Goal: Information Seeking & Learning: Learn about a topic

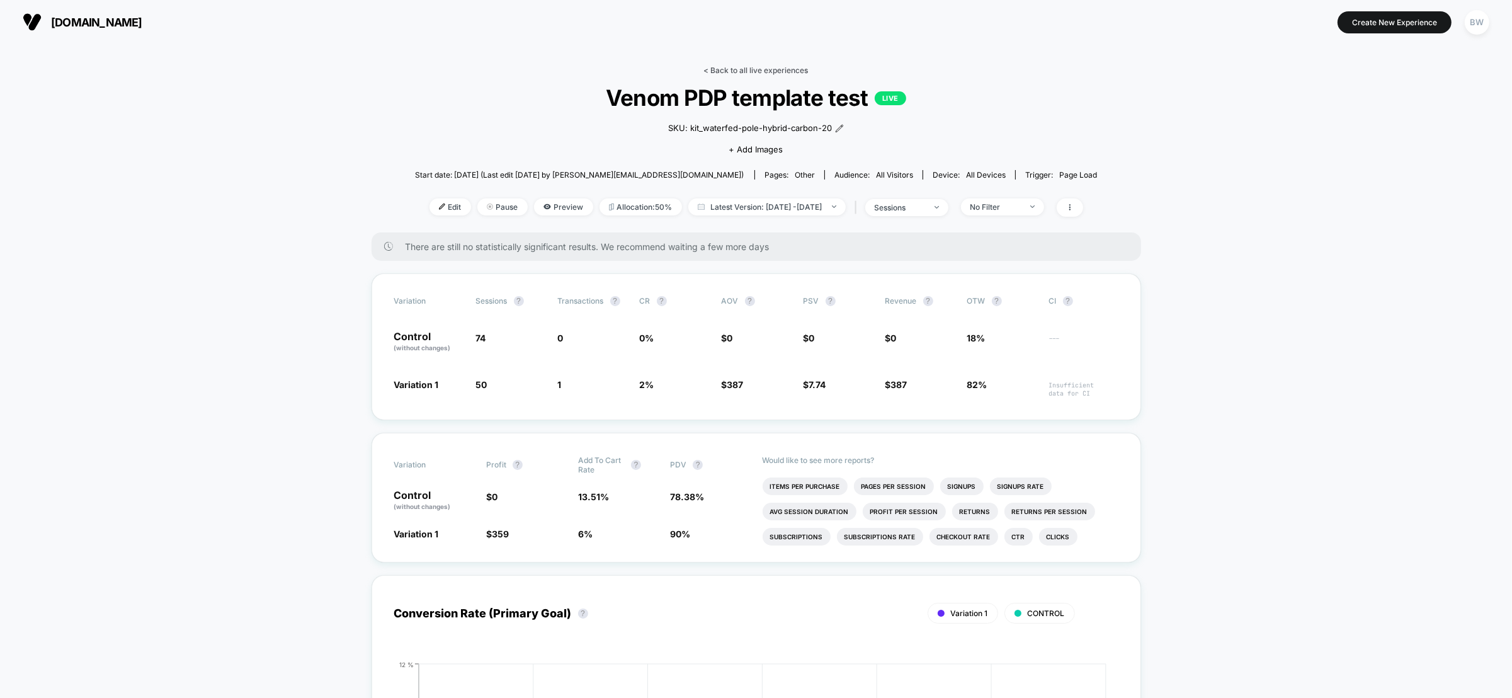
click at [780, 71] on link "< Back to all live experiences" at bounding box center [756, 70] width 105 height 9
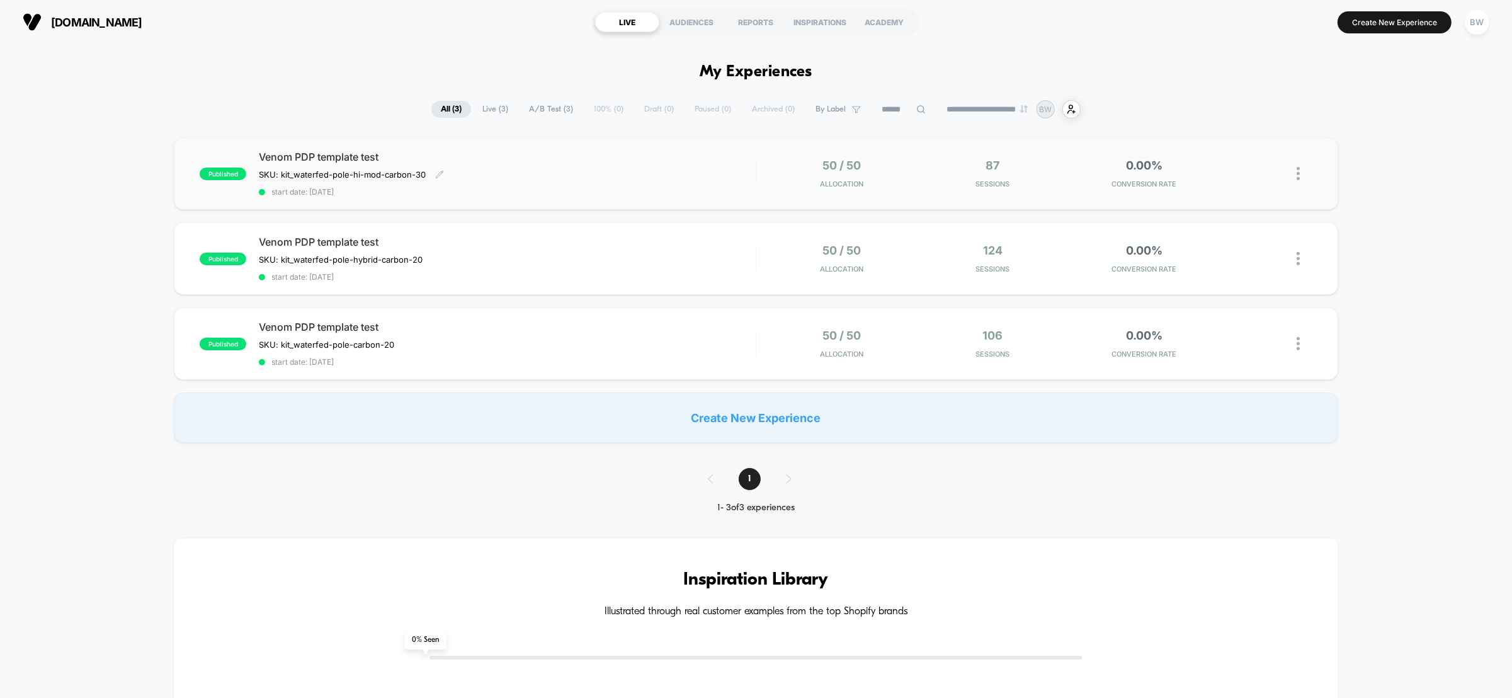
click at [624, 172] on div "Venom PDP template test SKU: kit_waterfed-pole-hi-mod-carbon-30﻿ Click to edit …" at bounding box center [507, 174] width 497 height 46
click at [900, 264] on div "50 / 50 Allocation" at bounding box center [841, 259] width 145 height 30
click at [929, 350] on span "Sessions" at bounding box center [992, 354] width 145 height 9
click at [740, 251] on div "Venom PDP template test SKU: kit_waterfed-pole-hybrid-carbon-20 Click to edit e…" at bounding box center [507, 259] width 497 height 46
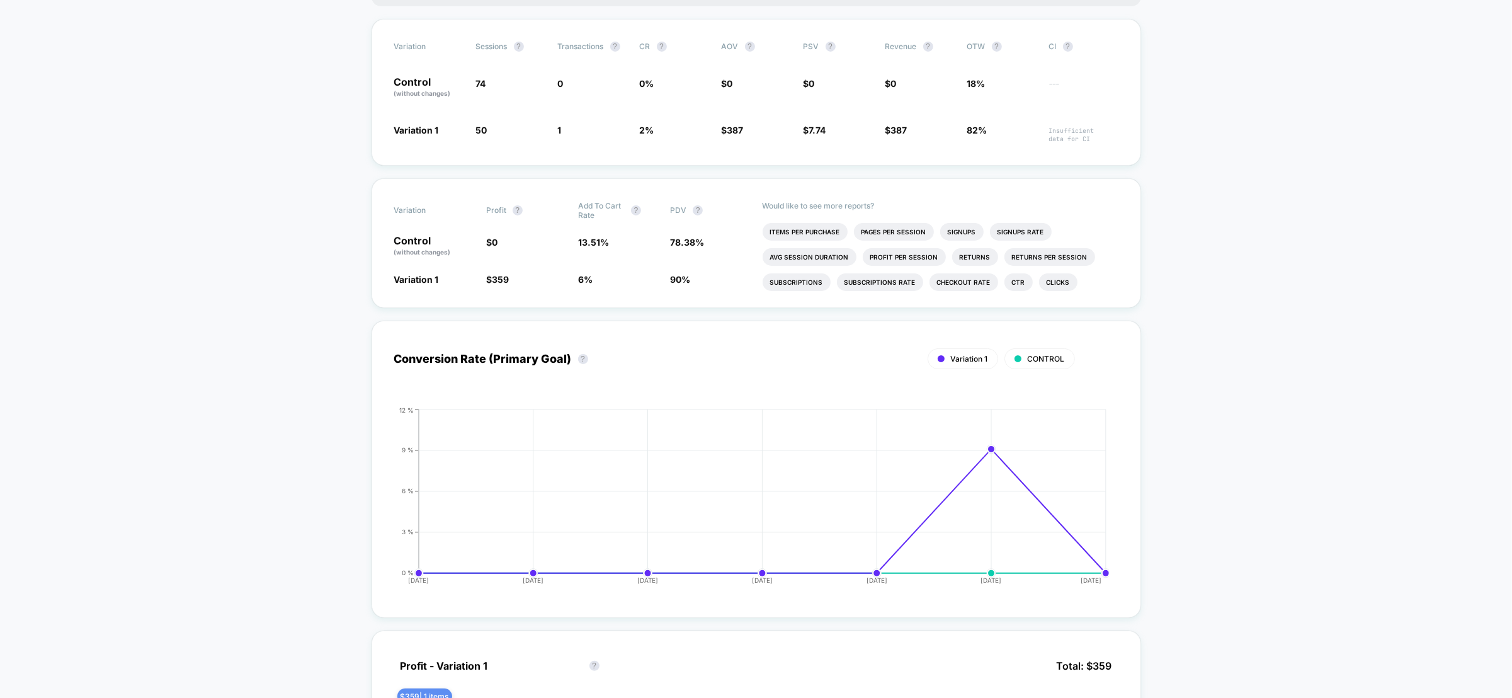
scroll to position [472, 0]
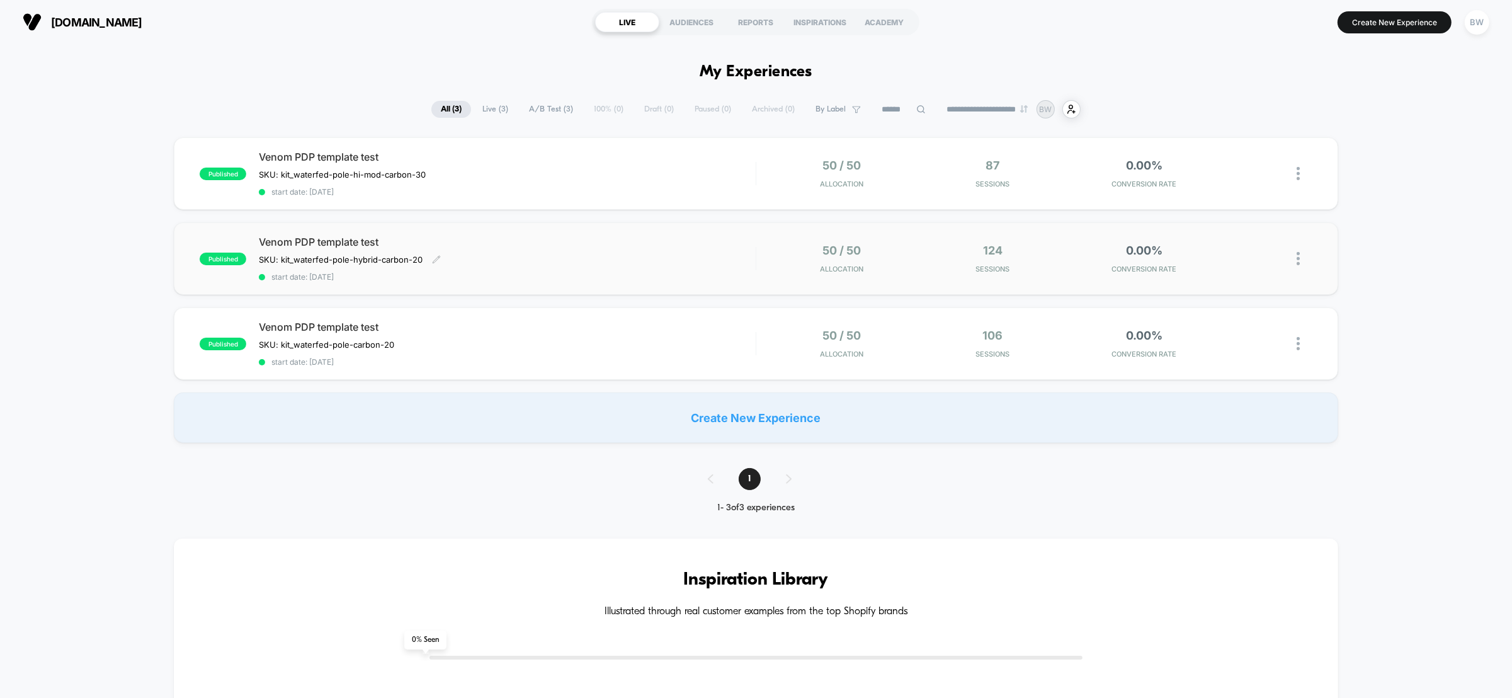
click at [744, 260] on div "Venom PDP template test SKU: kit_waterfed-pole-hybrid-carbon-20 Click to edit e…" at bounding box center [507, 259] width 497 height 46
